Goal: Navigation & Orientation: Find specific page/section

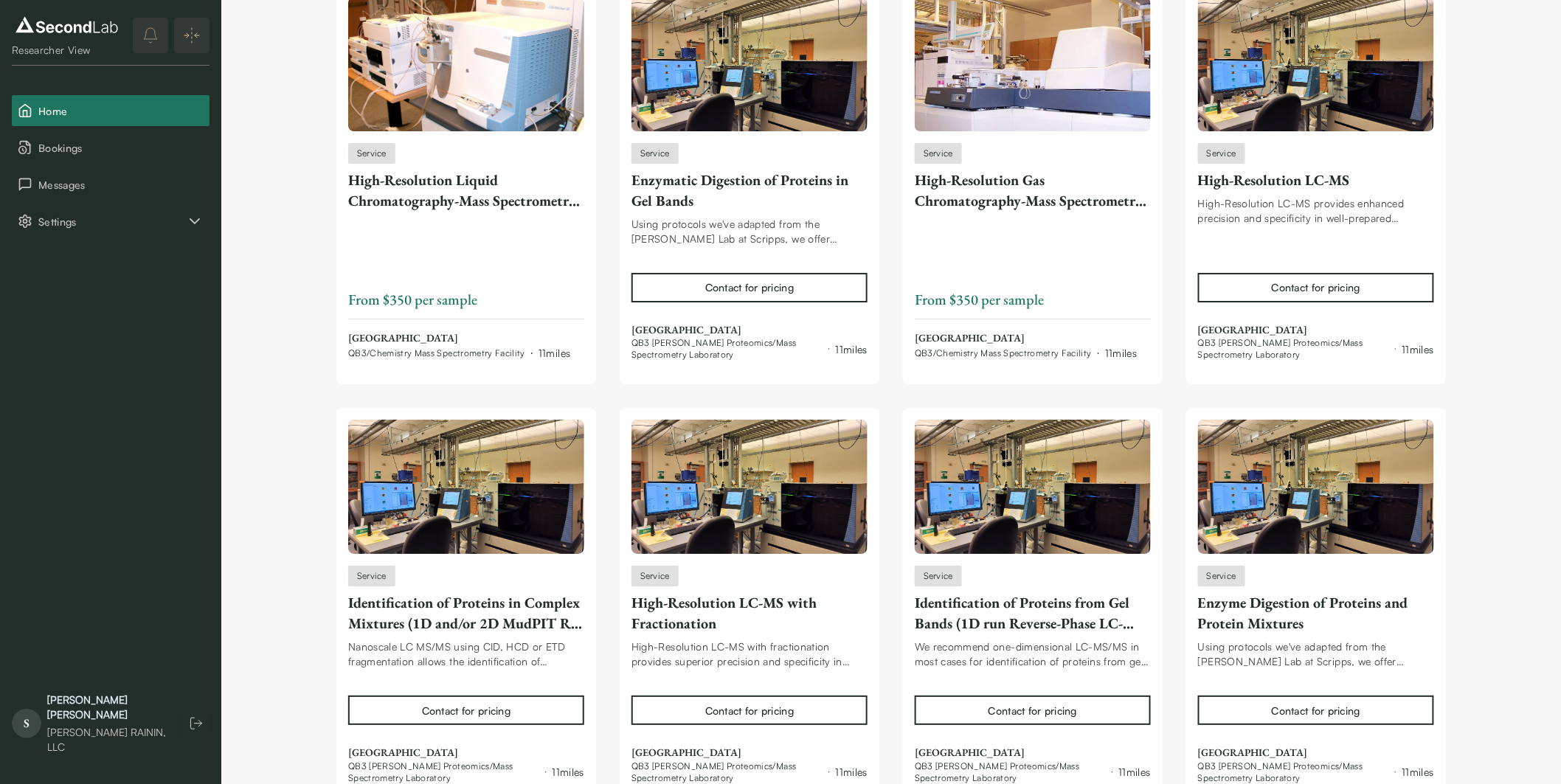
scroll to position [6668, 0]
click at [93, 195] on button "Messages" at bounding box center [110, 185] width 198 height 31
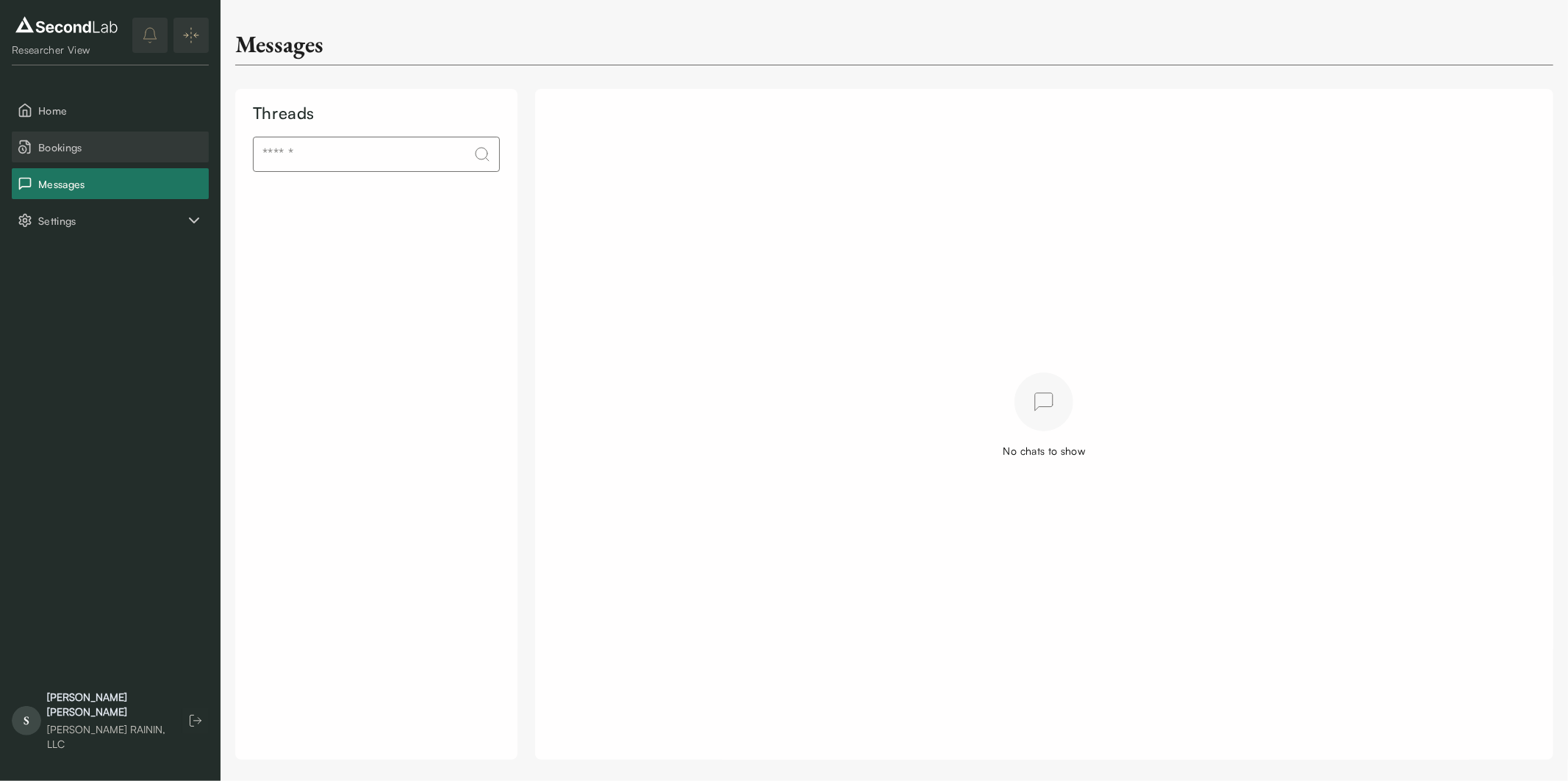
click at [84, 137] on button "Bookings" at bounding box center [110, 147] width 197 height 31
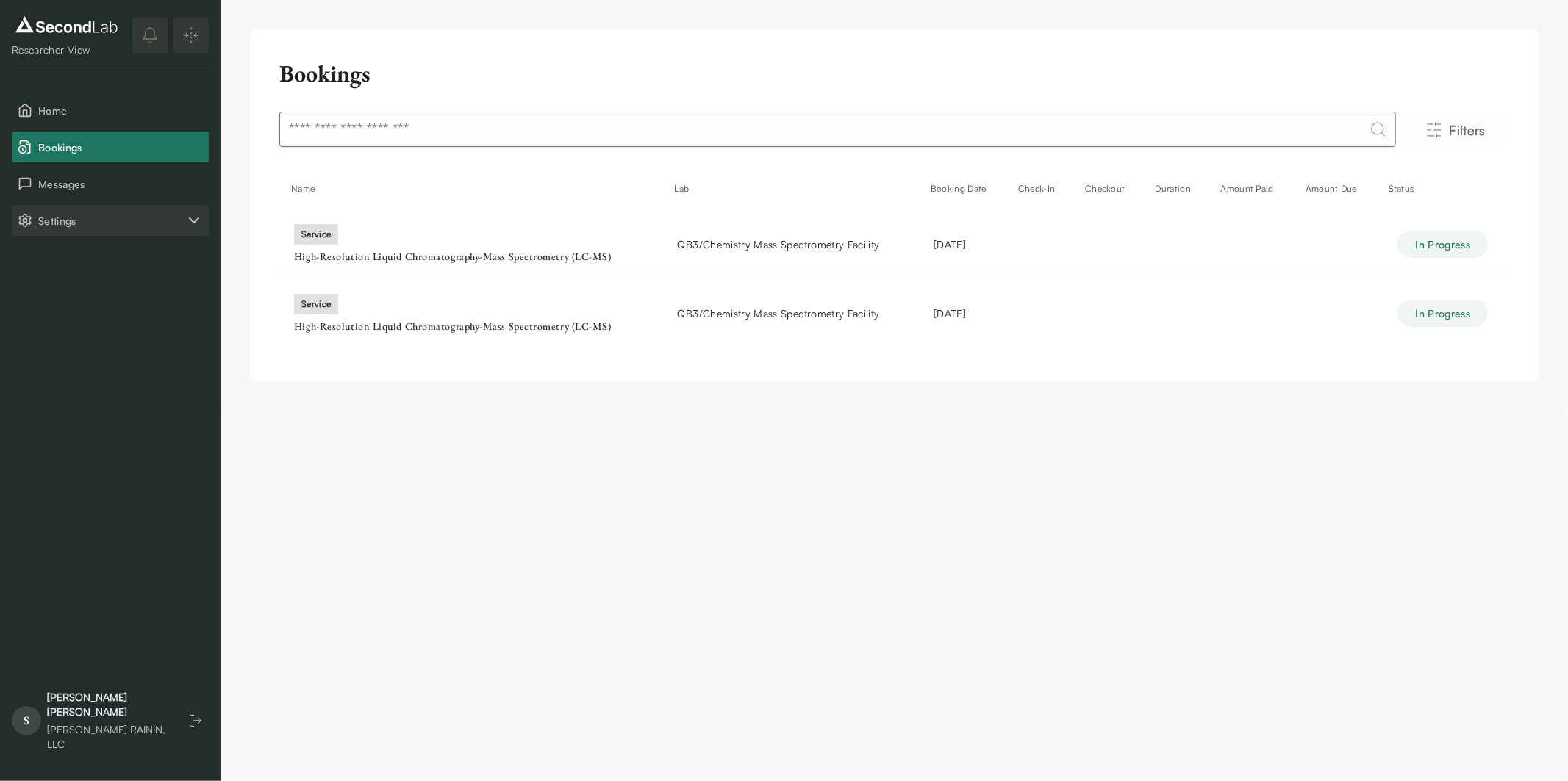
click at [186, 222] on icon "Settings" at bounding box center [193, 220] width 17 height 17
